Goal: Navigation & Orientation: Find specific page/section

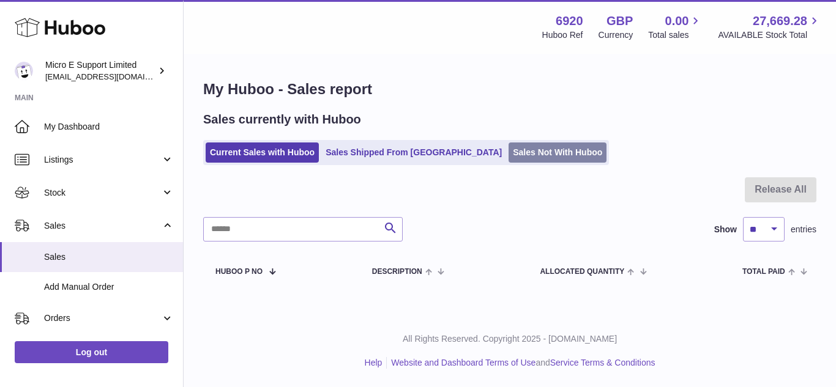
click at [509, 157] on link "Sales Not With Huboo" at bounding box center [558, 153] width 98 height 20
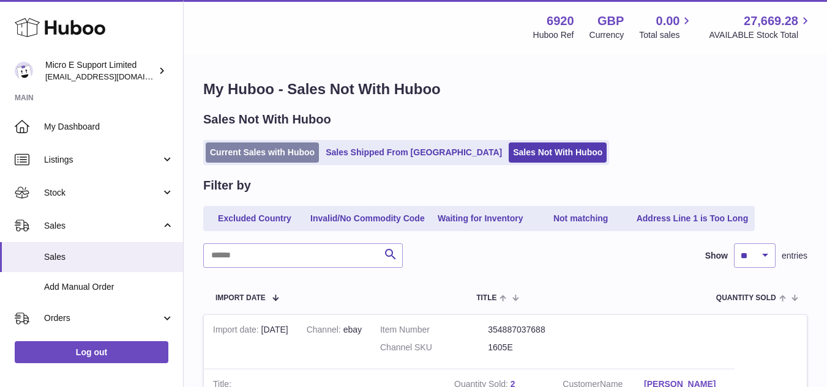
click at [258, 154] on link "Current Sales with Huboo" at bounding box center [262, 153] width 113 height 20
